Goal: Information Seeking & Learning: Learn about a topic

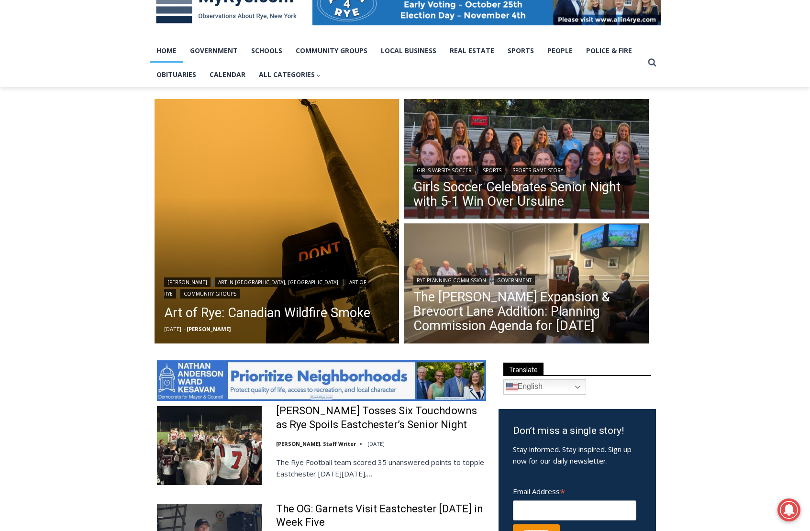
scroll to position [169, 0]
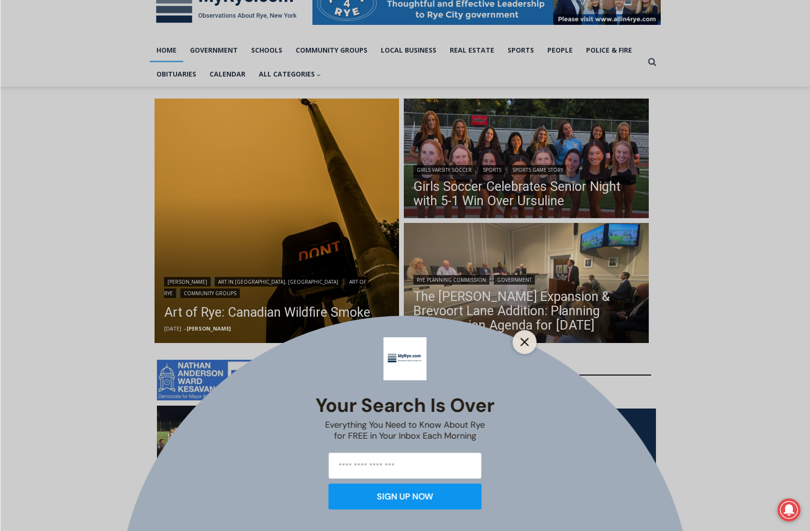
click at [526, 341] on line "Close" at bounding box center [524, 342] width 7 height 7
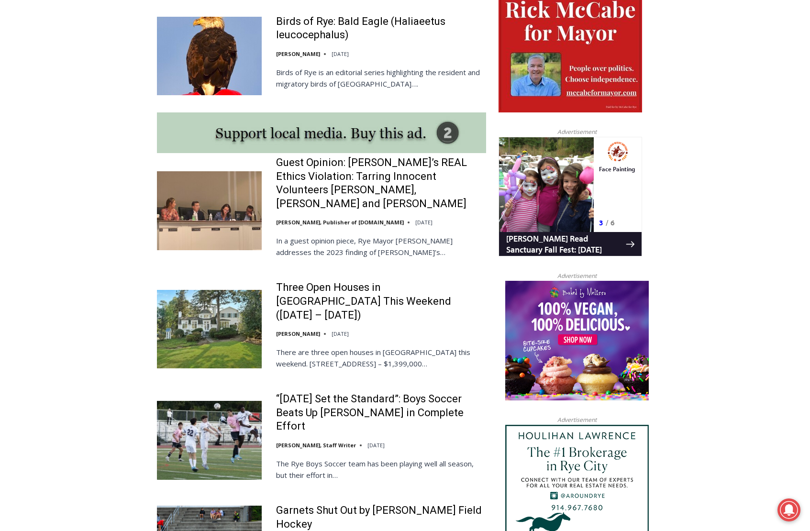
scroll to position [755, 0]
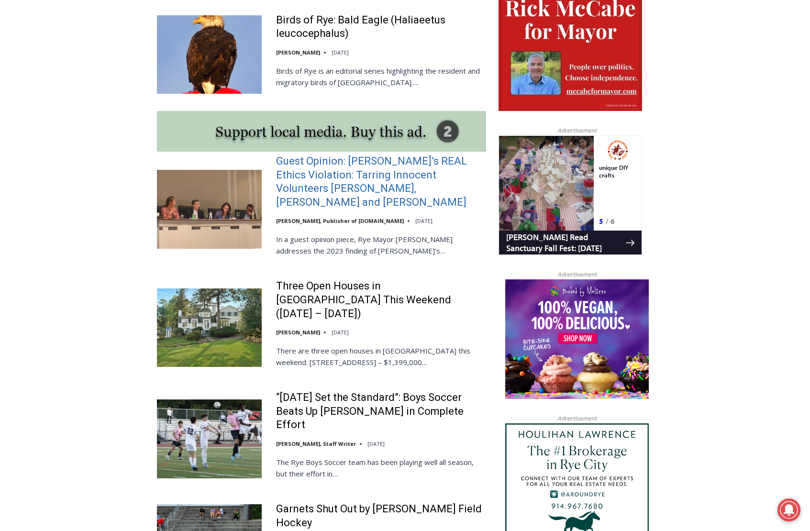
click at [343, 165] on link "Guest Opinion: [PERSON_NAME]’s REAL Ethics Violation: Tarring Innocent Voluntee…" at bounding box center [381, 181] width 210 height 55
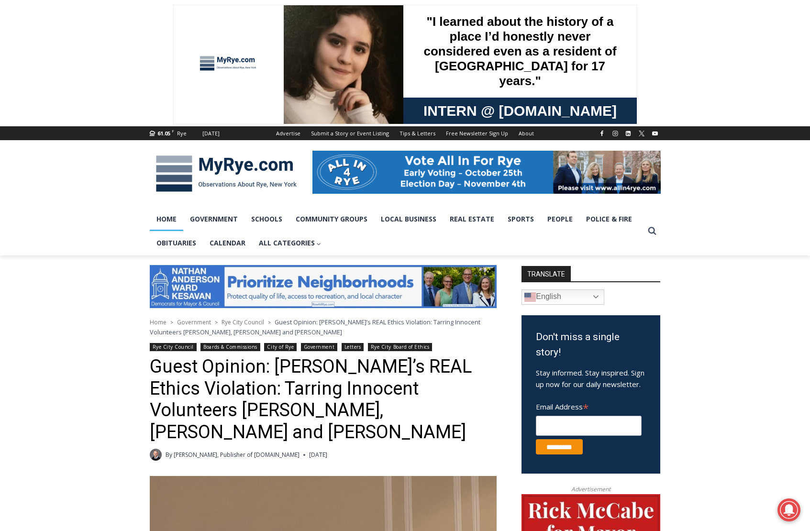
click at [172, 216] on link "Home" at bounding box center [166, 219] width 33 height 24
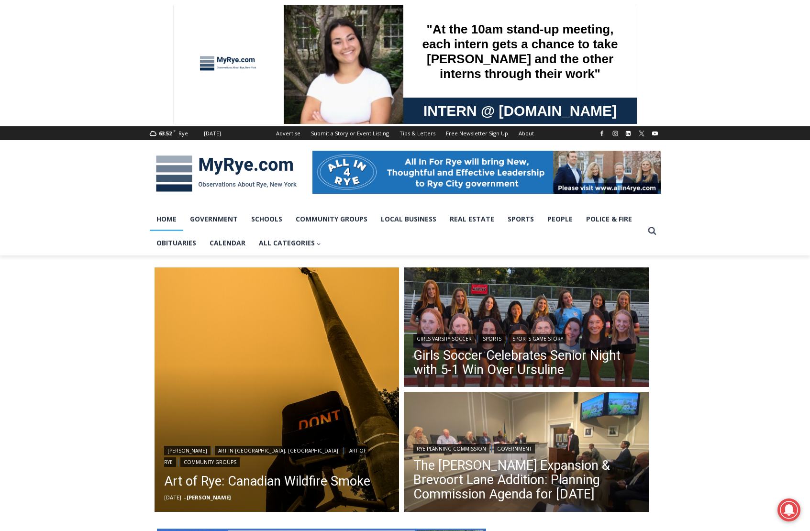
click at [172, 218] on link "Home" at bounding box center [166, 219] width 33 height 24
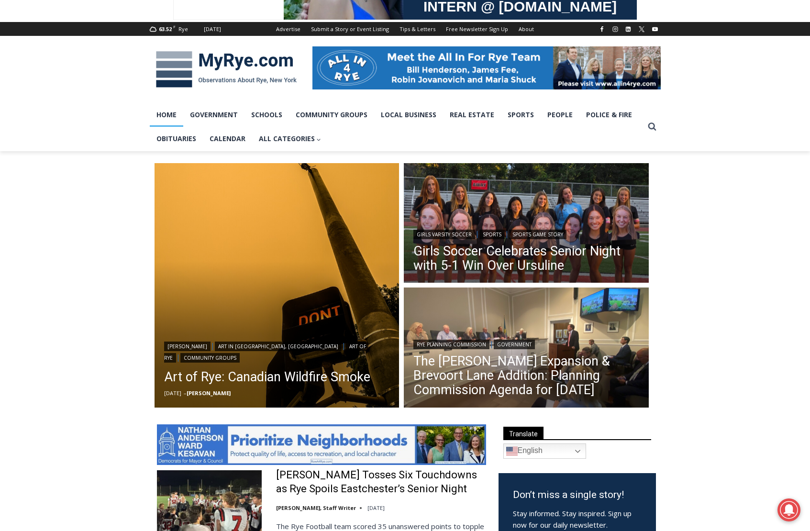
scroll to position [106, 0]
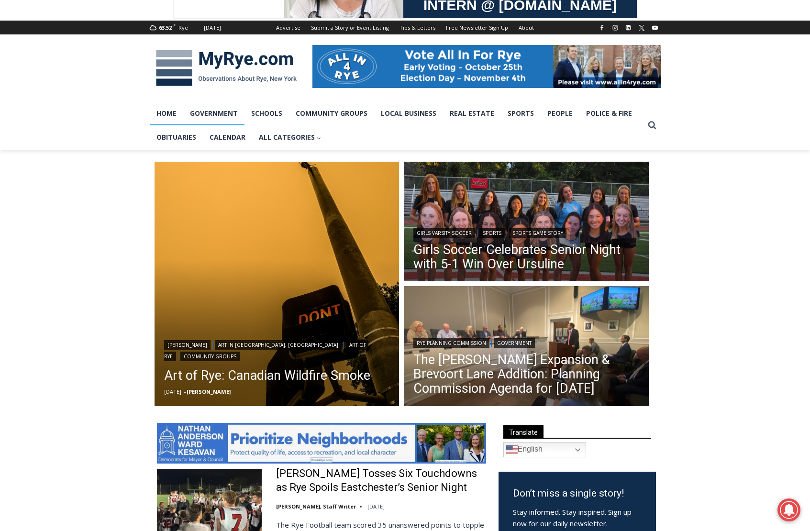
click at [214, 113] on link "Government" at bounding box center [213, 113] width 61 height 24
